Goal: Information Seeking & Learning: Learn about a topic

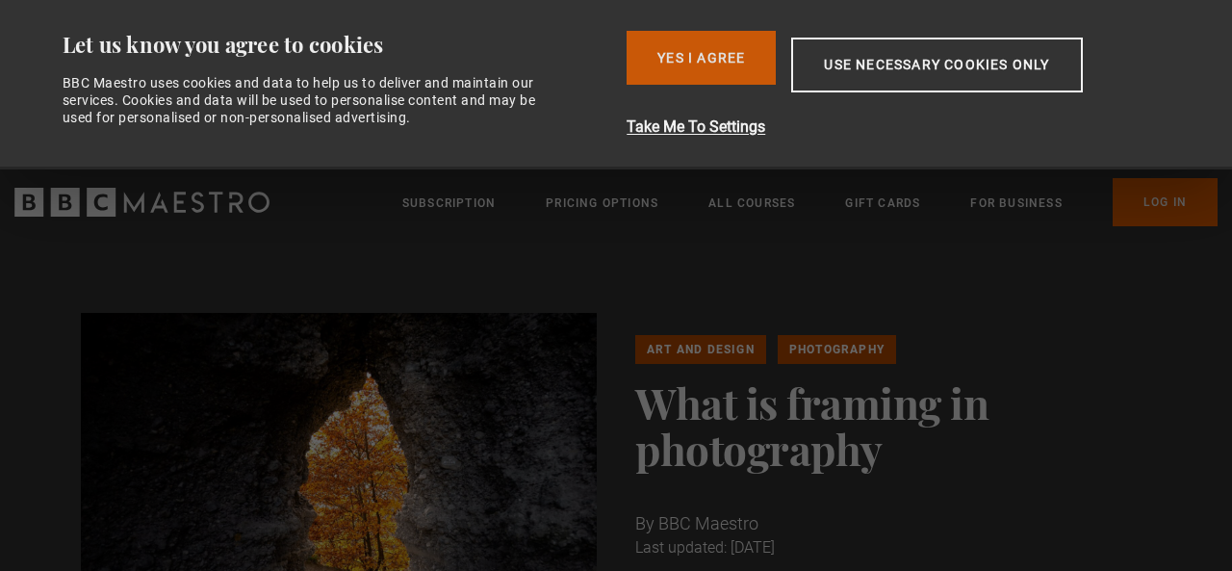
click at [677, 72] on button "Yes I Agree" at bounding box center [701, 58] width 149 height 54
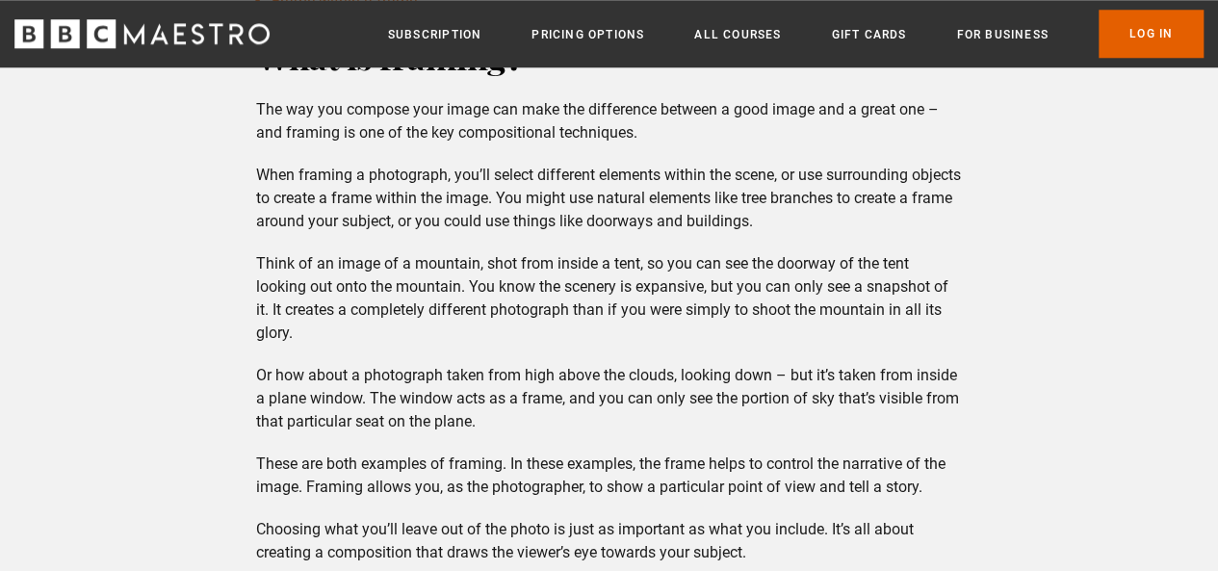
scroll to position [924, 0]
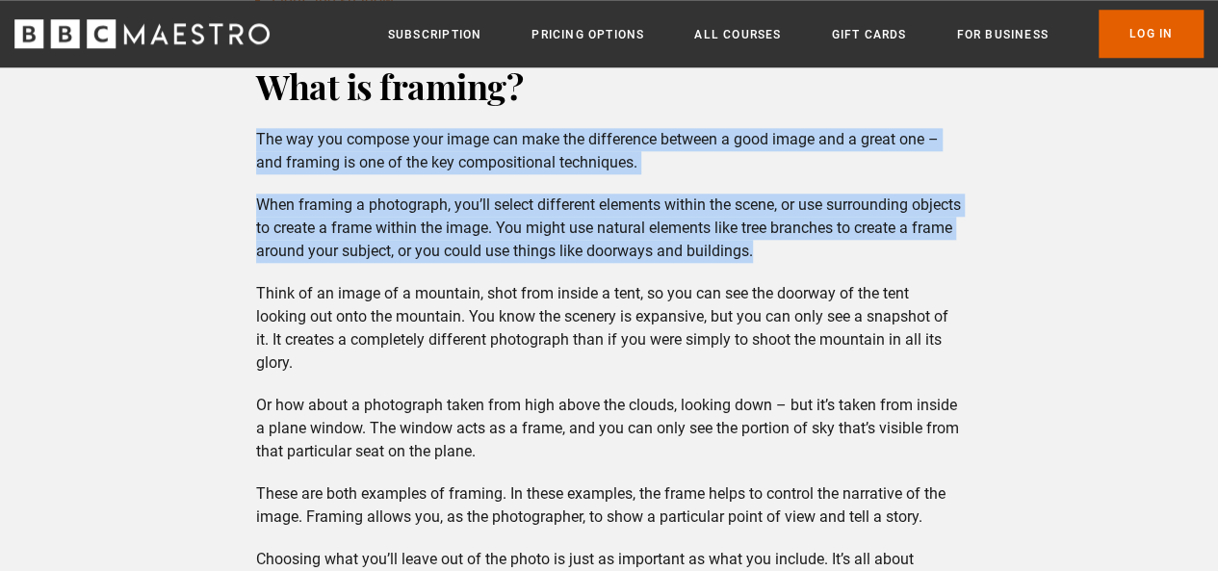
drag, startPoint x: 259, startPoint y: 138, endPoint x: 822, endPoint y: 253, distance: 574.8
copy div "The way you compose your image can make the difference between a good image and…"
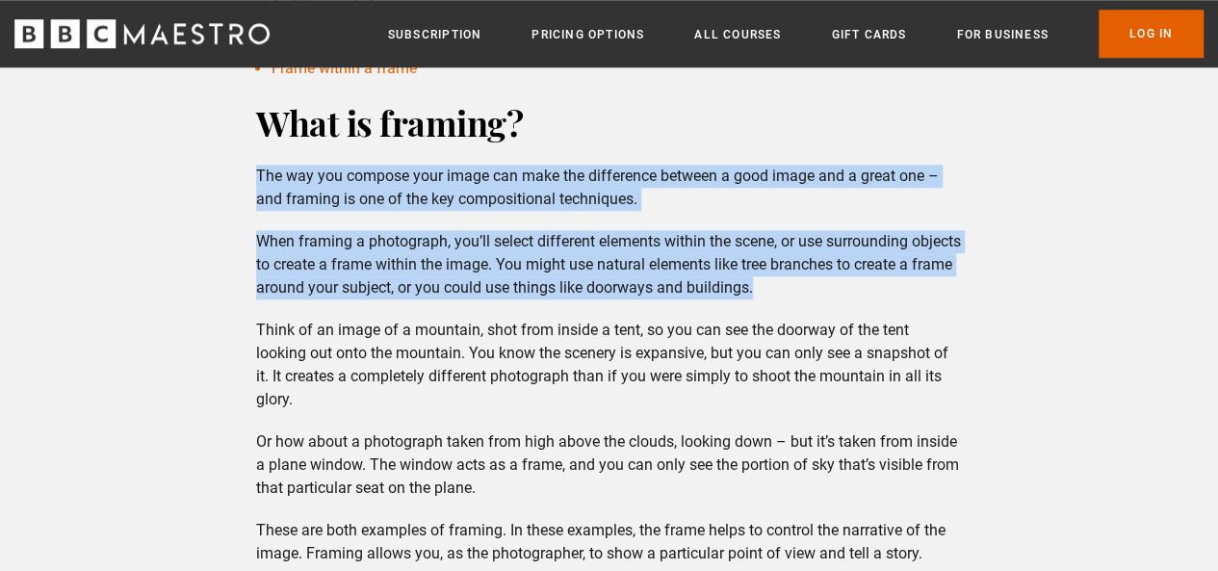
scroll to position [885, 0]
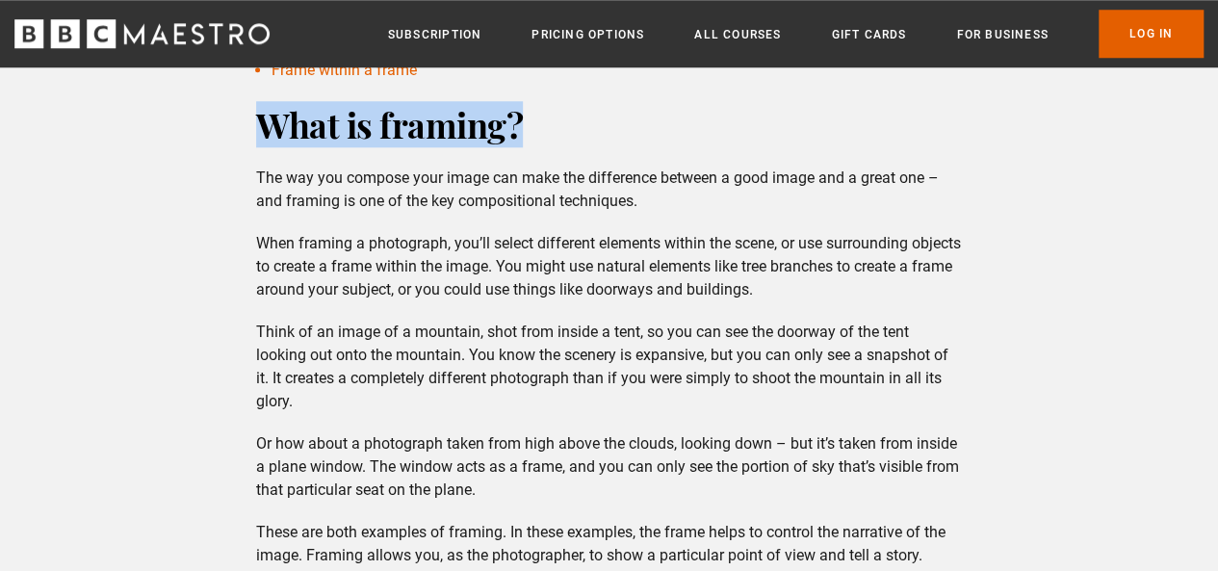
drag, startPoint x: 260, startPoint y: 126, endPoint x: 528, endPoint y: 118, distance: 268.6
click at [528, 116] on h2 "What is framing?" at bounding box center [608, 124] width 705 height 46
copy h2 "What is framing?"
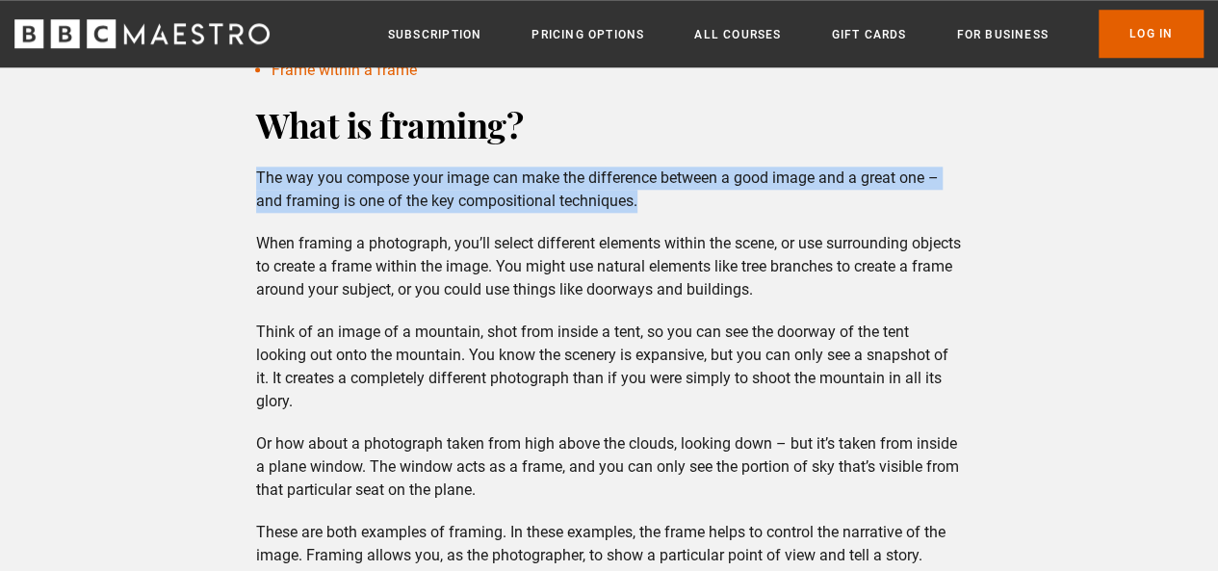
drag, startPoint x: 258, startPoint y: 180, endPoint x: 678, endPoint y: 204, distance: 420.3
click at [678, 204] on p "The way you compose your image can make the difference between a good image and…" at bounding box center [608, 190] width 705 height 46
copy p "The way you compose your image can make the difference between a good image and…"
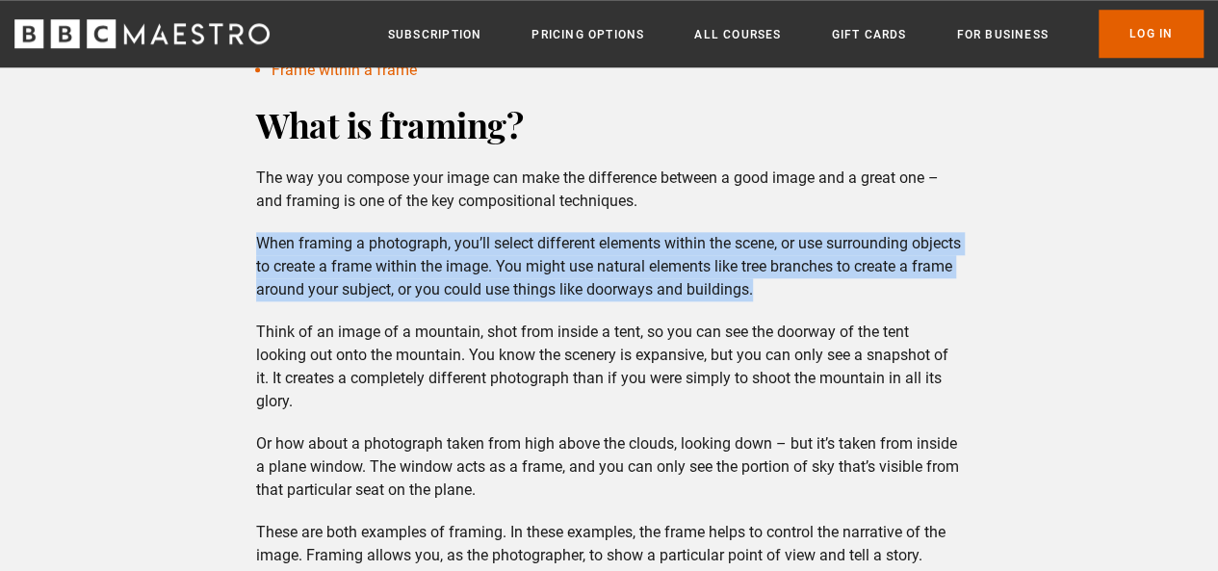
drag, startPoint x: 262, startPoint y: 238, endPoint x: 1000, endPoint y: 283, distance: 739.6
copy p "When framing a photograph, you’ll select different elements within the scene, o…"
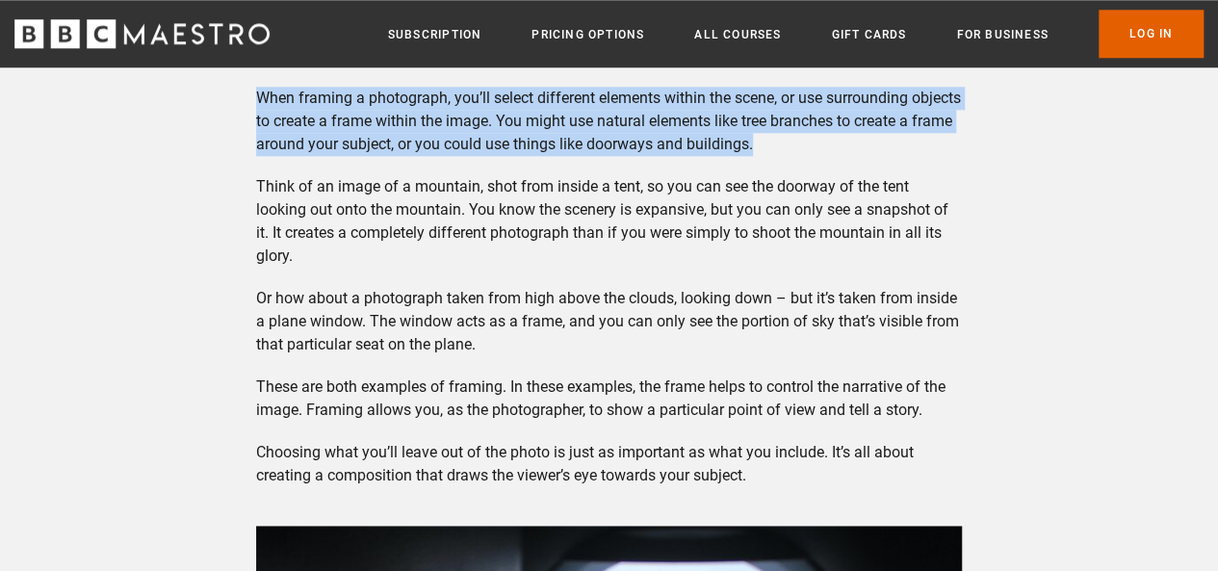
scroll to position [1039, 0]
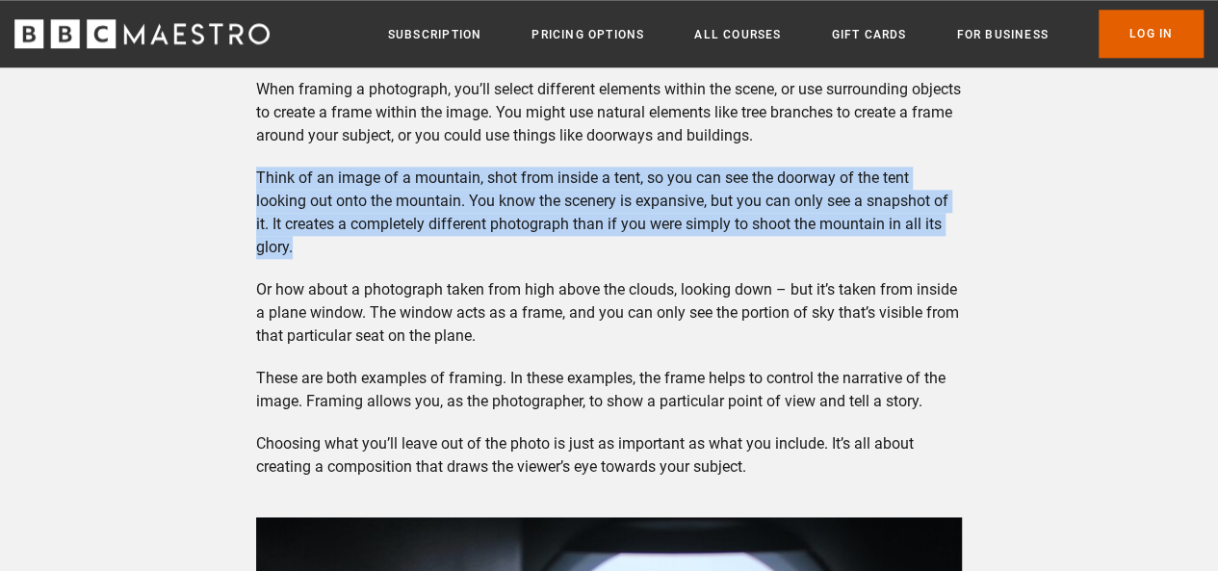
drag, startPoint x: 258, startPoint y: 178, endPoint x: 332, endPoint y: 244, distance: 98.9
click at [332, 244] on p "Think of an image of a mountain, shot from inside a tent, so you can see the do…" at bounding box center [608, 213] width 705 height 92
copy p "Think of an image of a mountain, shot from inside a tent, so you can see the do…"
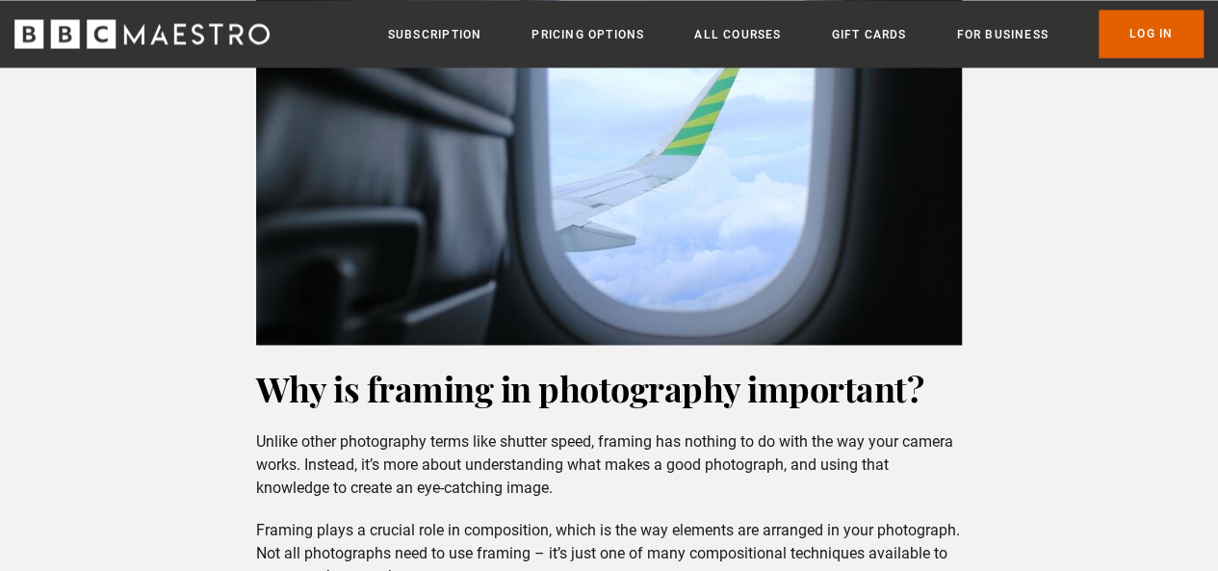
scroll to position [1655, 0]
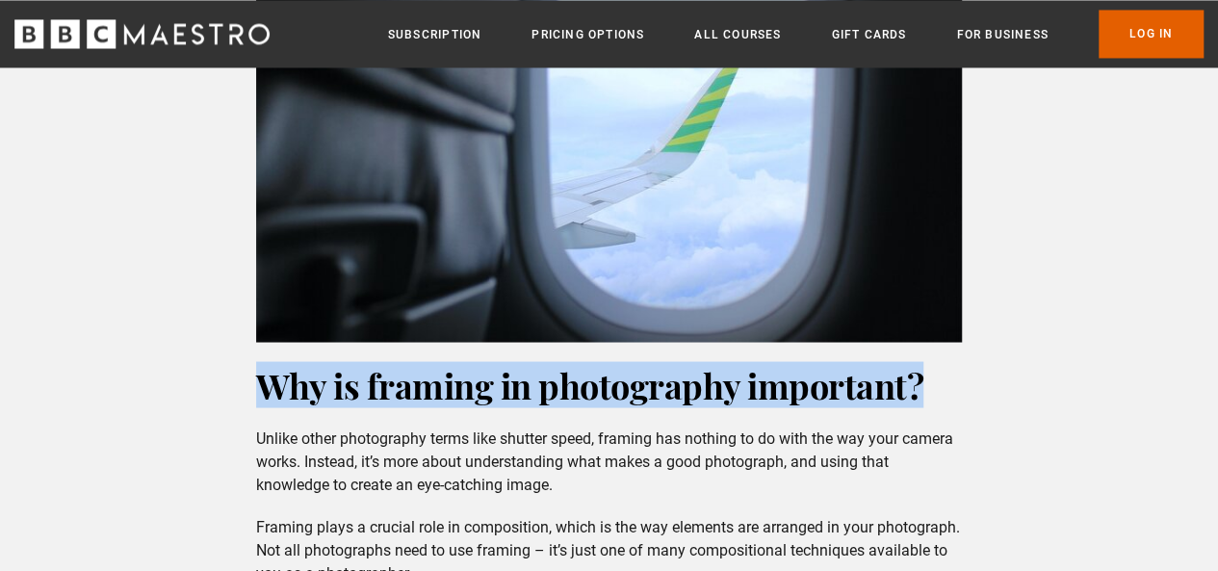
drag, startPoint x: 260, startPoint y: 382, endPoint x: 962, endPoint y: 404, distance: 702.9
copy h2 "Why is framing in photography important?"
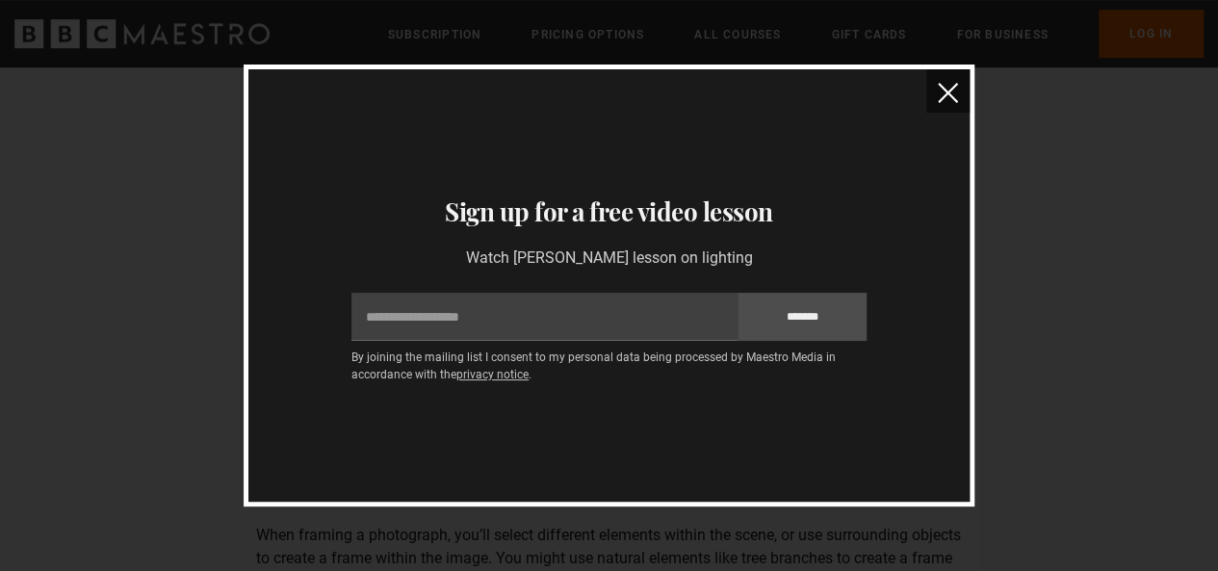
scroll to position [576, 0]
click at [955, 99] on img "close" at bounding box center [947, 93] width 20 height 20
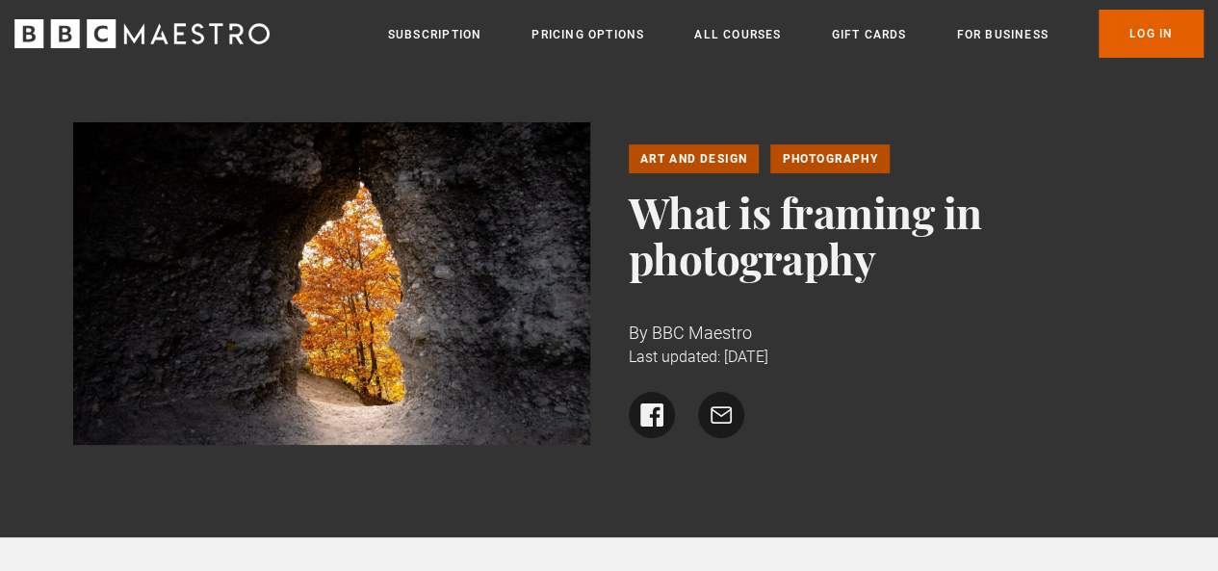
scroll to position [0, 0]
